Goal: Complete application form

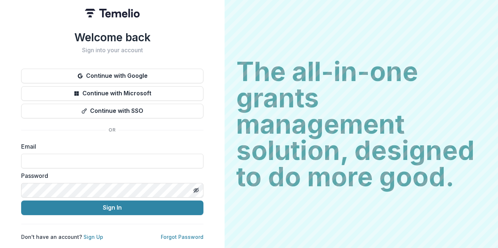
click at [498, 45] on div "The all-in-one grants management solution, designed to do more good. The all-in…" at bounding box center [362, 124] width 274 height 248
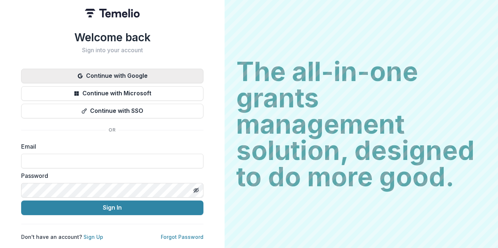
click at [180, 74] on button "Continue with Google" at bounding box center [112, 76] width 182 height 15
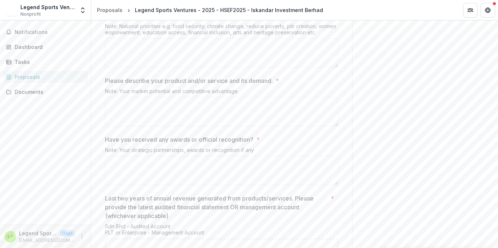
scroll to position [1277, 0]
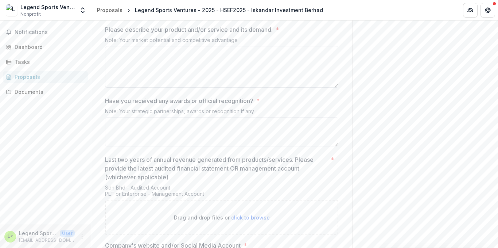
drag, startPoint x: 335, startPoint y: 107, endPoint x: 335, endPoint y: 120, distance: 12.8
click at [335, 88] on textarea "Please describe your product and/or service and its demand. *" at bounding box center [222, 67] width 234 height 42
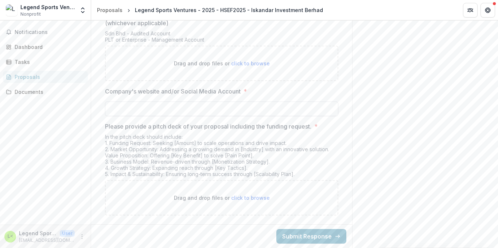
scroll to position [1465, 0]
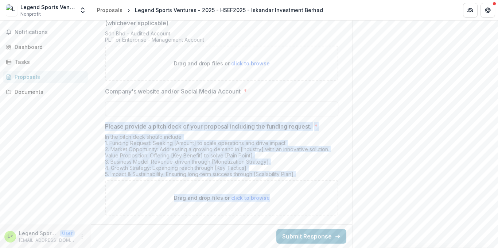
drag, startPoint x: 104, startPoint y: 125, endPoint x: 309, endPoint y: 182, distance: 213.2
click at [324, 169] on div "In the pitch deck should include: 1. Funding Request: Seeking [Amount] to scale…" at bounding box center [222, 157] width 234 height 46
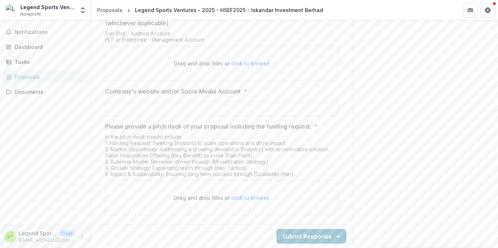
click at [324, 169] on div "In the pitch deck should include: 1. Funding Request: Seeking [Amount] to scale…" at bounding box center [222, 157] width 234 height 46
